Goal: Submit feedback/report problem

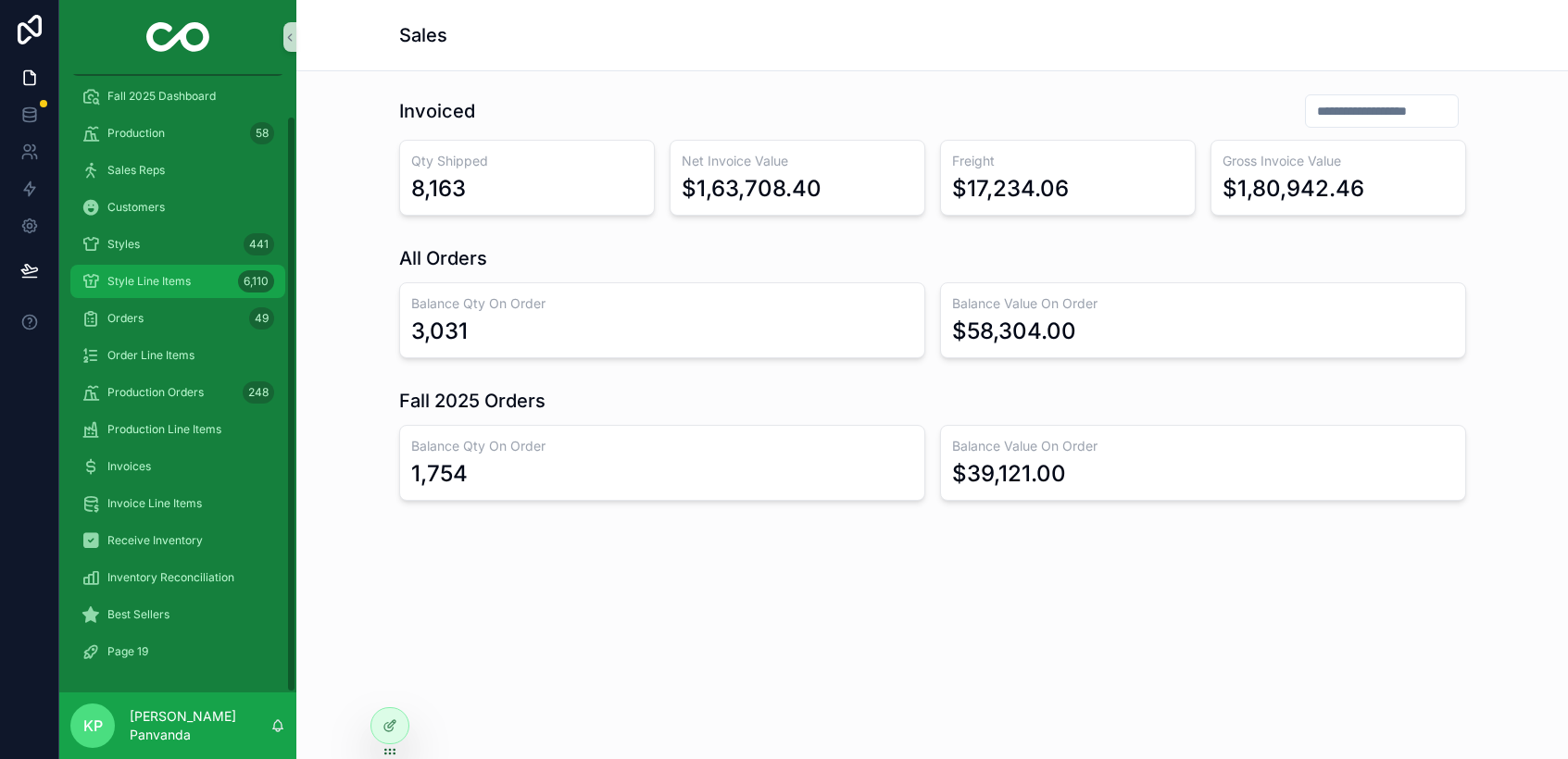
scroll to position [45, 0]
